Goal: Information Seeking & Learning: Find specific fact

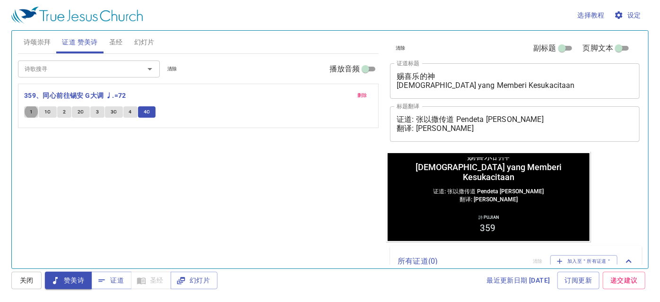
click at [116, 281] on span "证道" at bounding box center [111, 281] width 25 height 12
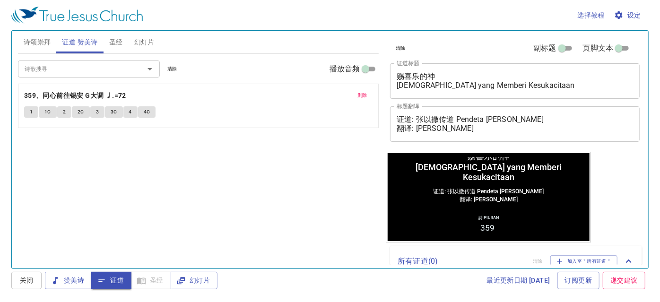
click at [117, 41] on span "圣经" at bounding box center [116, 42] width 14 height 12
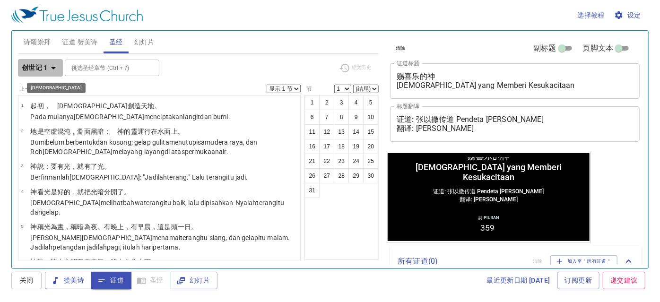
click at [23, 65] on b "创世记 1" at bounding box center [35, 68] width 26 height 12
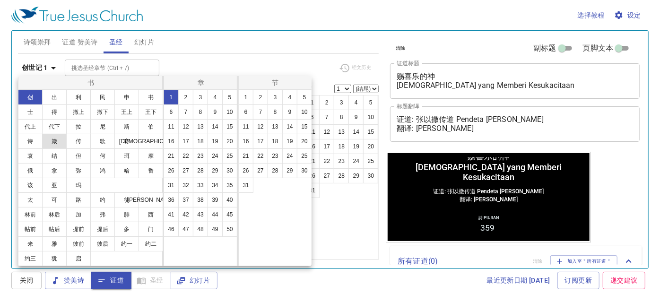
click at [47, 137] on button "箴" at bounding box center [54, 141] width 25 height 15
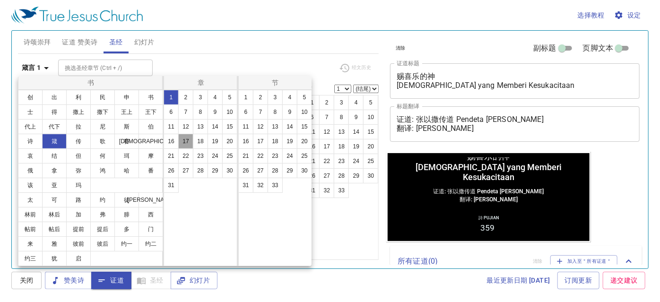
click at [188, 140] on button "17" at bounding box center [185, 141] width 15 height 15
click at [262, 157] on button "22" at bounding box center [260, 155] width 15 height 15
select select "22"
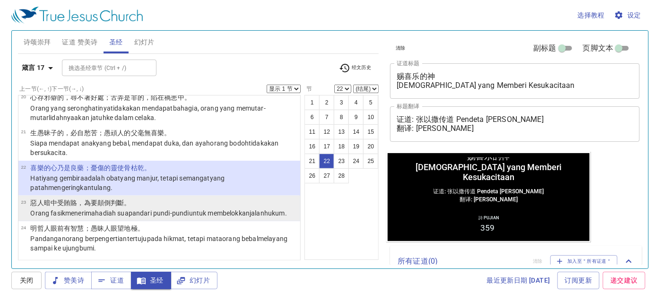
scroll to position [716, 0]
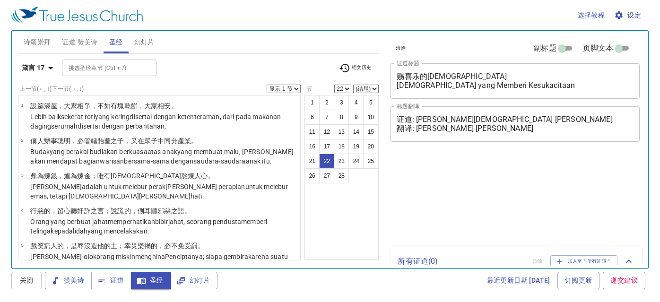
select select "22"
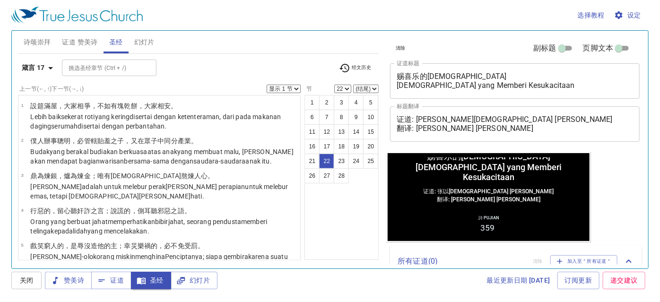
scroll to position [716, 0]
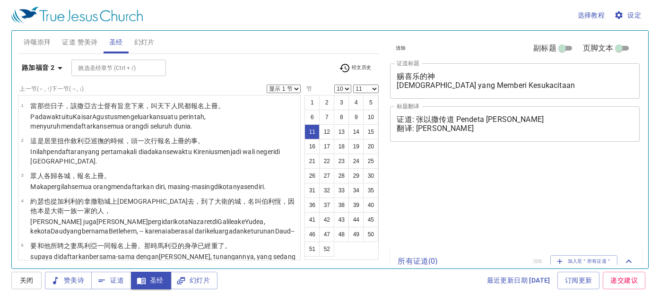
select select "10"
select select "11"
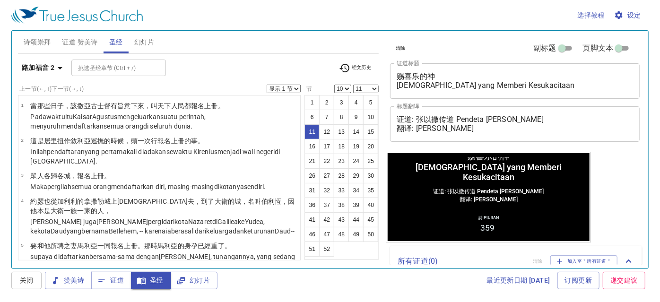
scroll to position [17, 0]
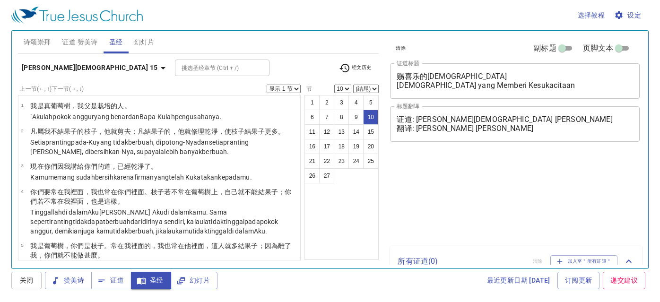
select select "10"
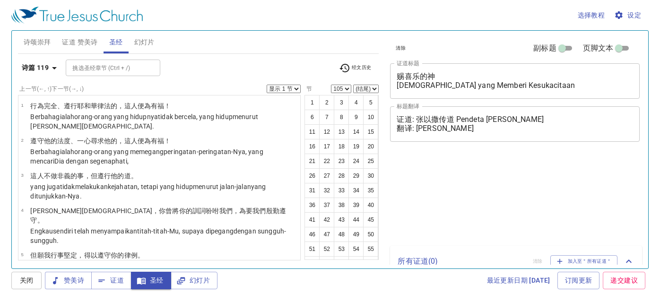
select select "105"
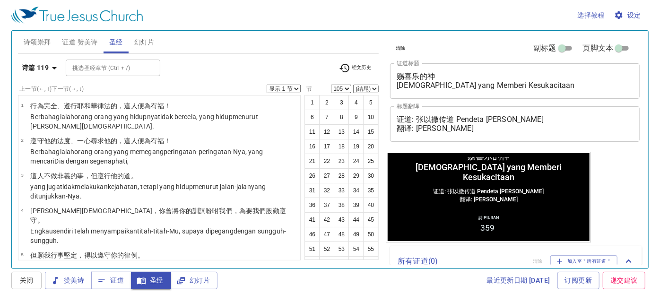
scroll to position [3213, 0]
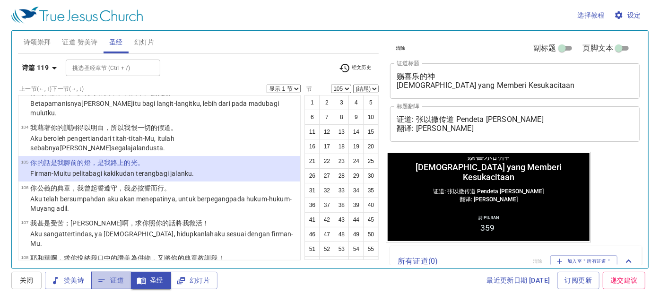
click at [121, 277] on span "证道" at bounding box center [111, 281] width 25 height 12
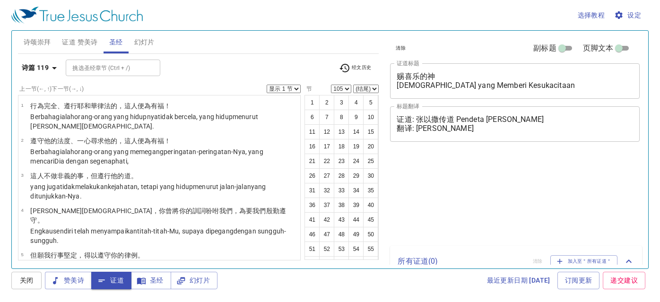
select select "105"
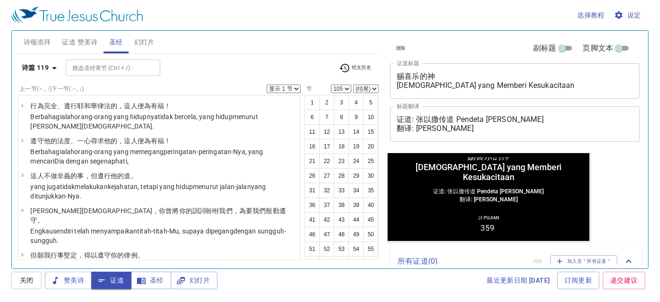
scroll to position [3213, 0]
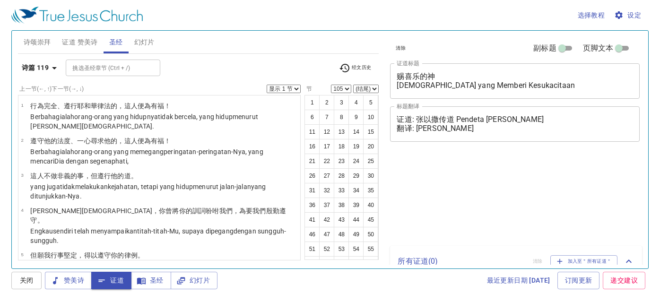
select select "105"
